Goal: Answer question/provide support

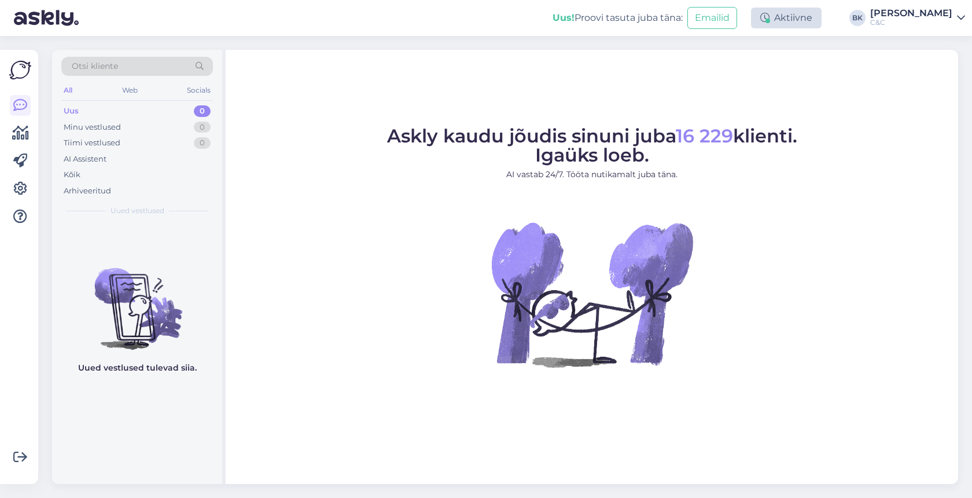
click at [804, 13] on div "Aktiivne" at bounding box center [786, 18] width 71 height 21
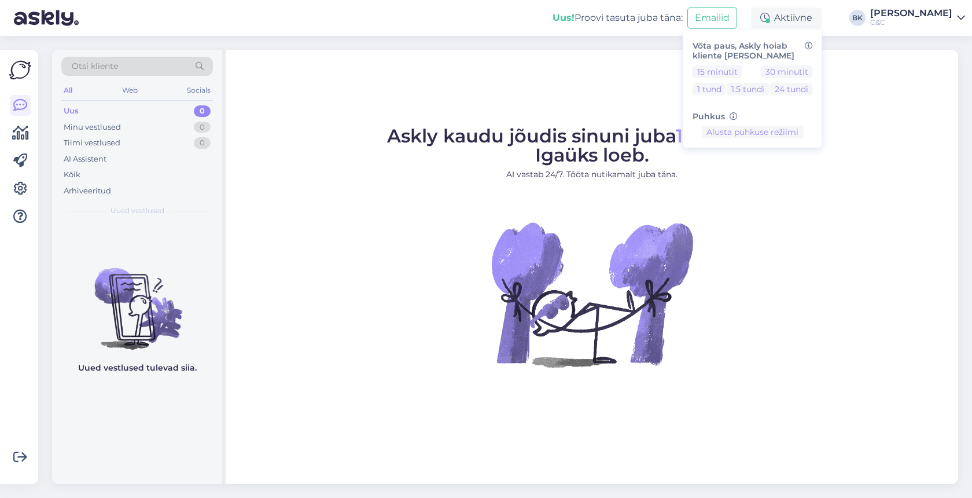
click at [879, 83] on div "Askly kaudu jõudis sinuni juba 16 229 klienti. Igaüks loeb. AI vastab 24/7. Töö…" at bounding box center [592, 267] width 732 height 434
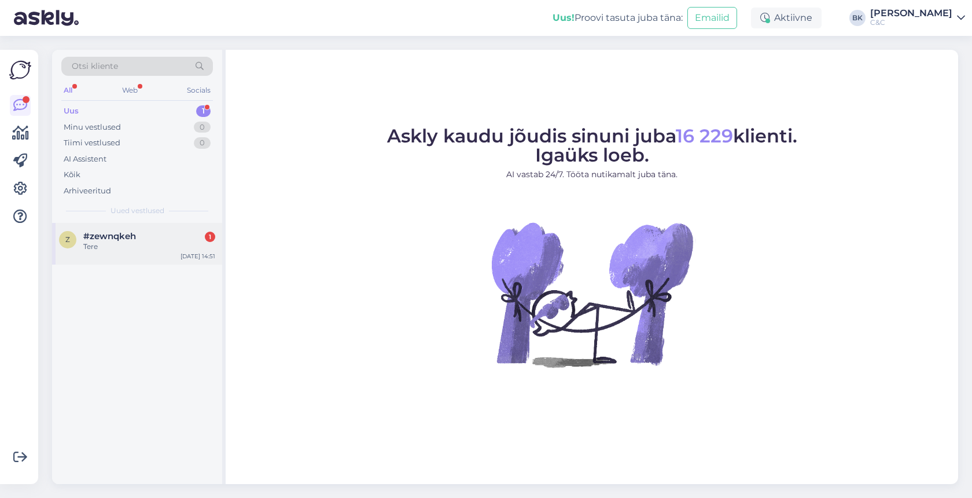
click at [142, 242] on div "Tere" at bounding box center [149, 246] width 132 height 10
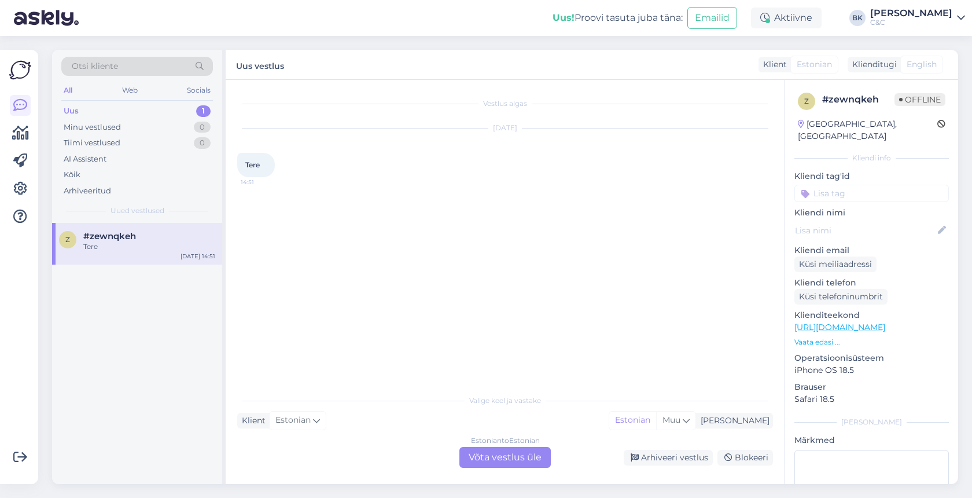
click at [489, 459] on div "Estonian to Estonian Võta vestlus üle" at bounding box center [504, 457] width 91 height 21
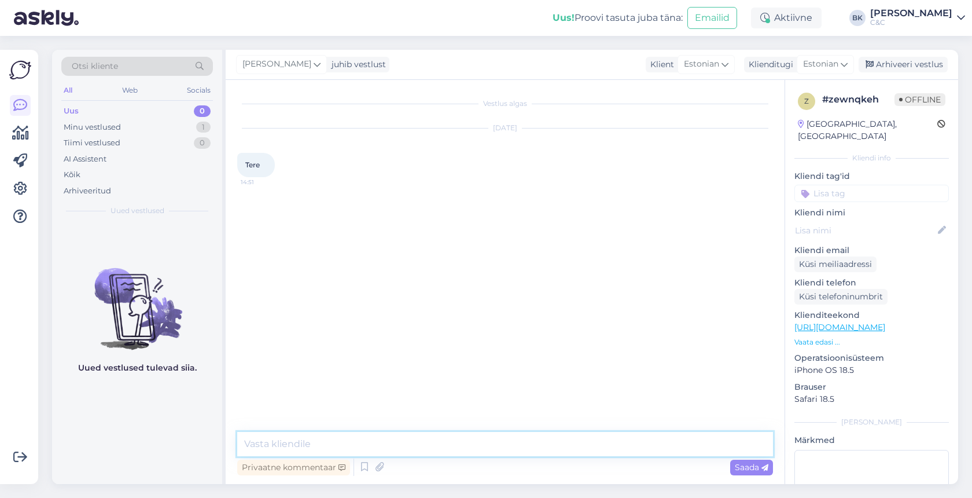
click at [379, 445] on textarea at bounding box center [505, 444] width 536 height 24
type textarea "Tere!"
click at [901, 62] on div "Arhiveeri vestlus" at bounding box center [902, 65] width 89 height 16
